Goal: Task Accomplishment & Management: Complete application form

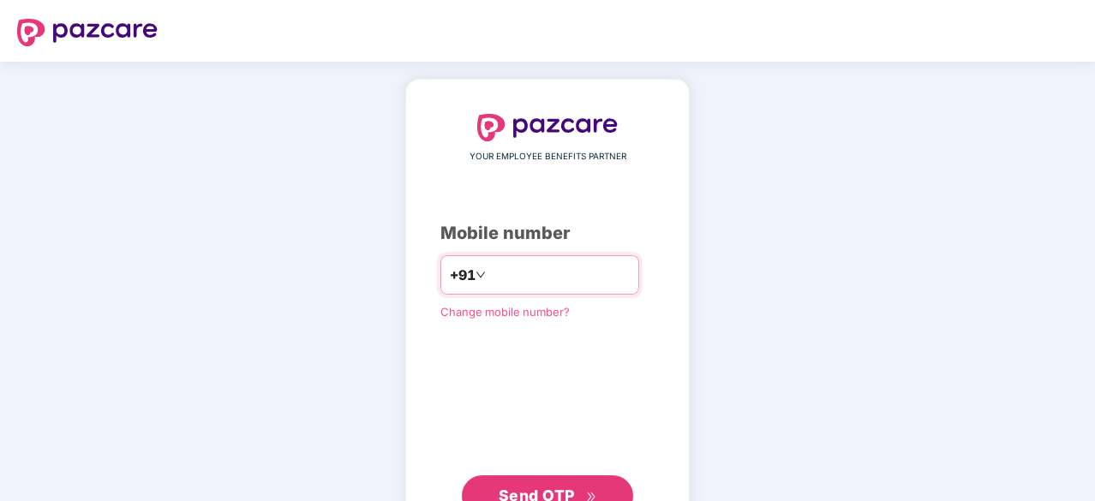
click at [498, 273] on input "number" at bounding box center [559, 274] width 141 height 27
type input "**********"
